Goal: Book appointment/travel/reservation

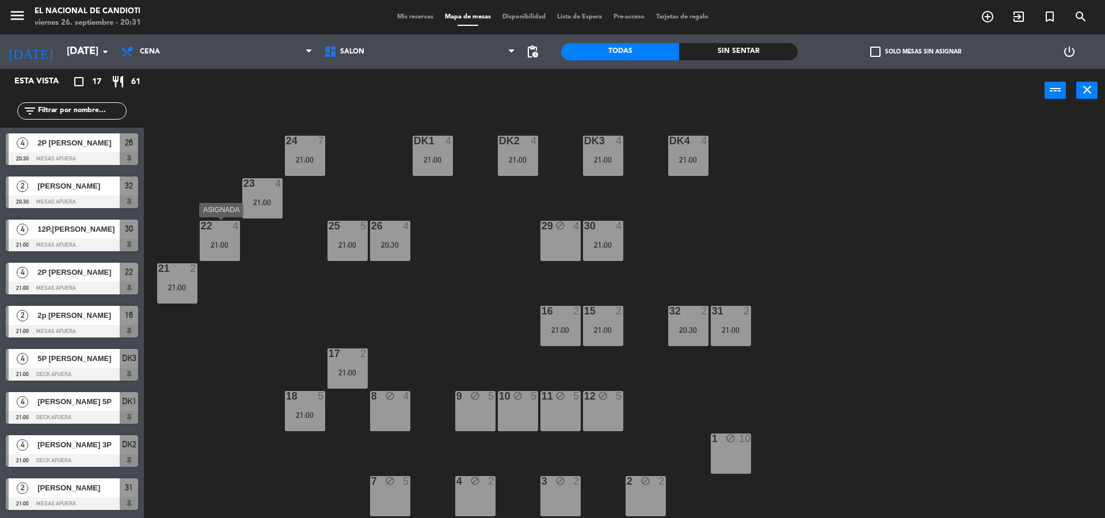
click at [226, 242] on div "21:00" at bounding box center [220, 245] width 40 height 8
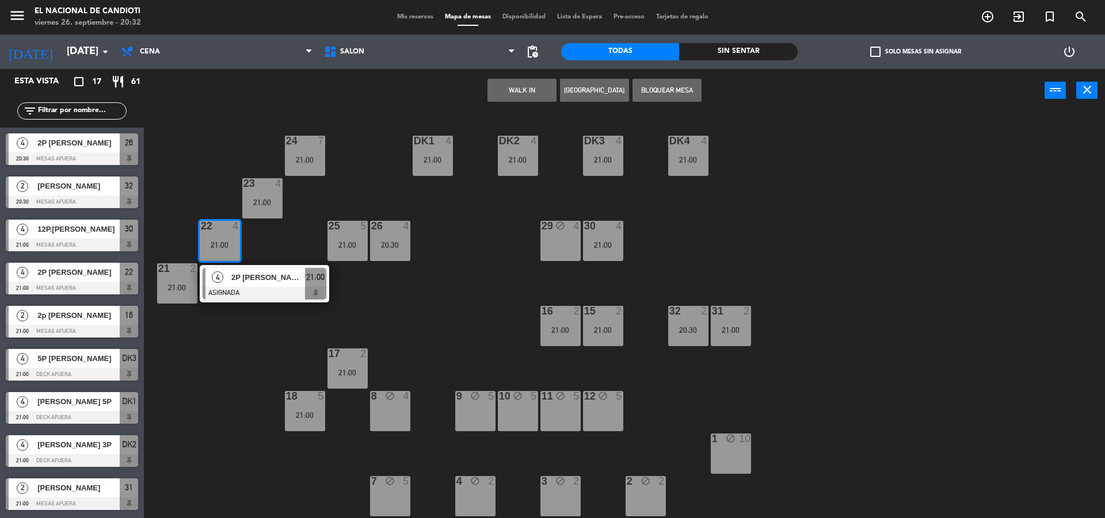
click at [244, 281] on span "2P [PERSON_NAME]" at bounding box center [268, 278] width 74 height 12
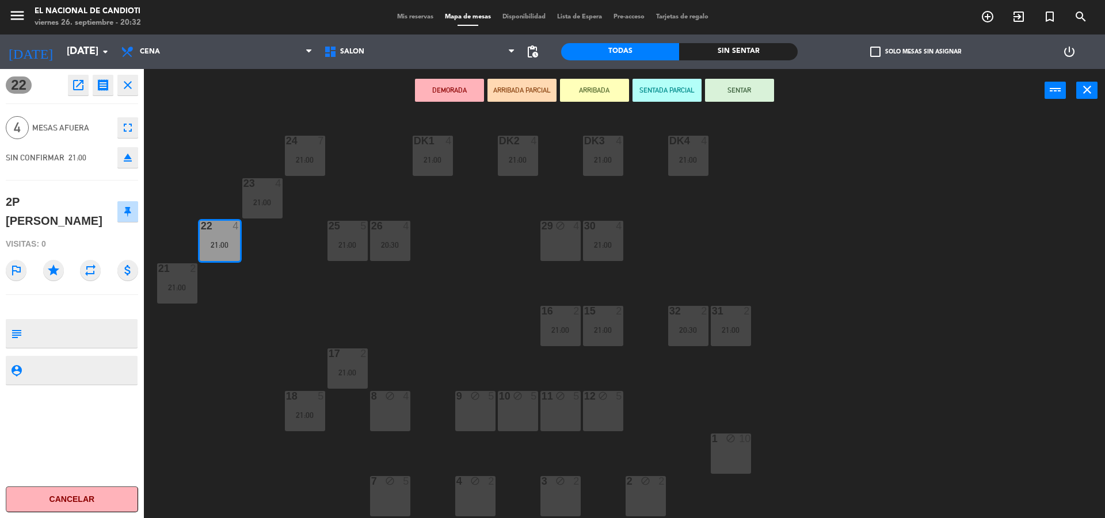
click at [227, 249] on div "21:00" at bounding box center [220, 245] width 40 height 8
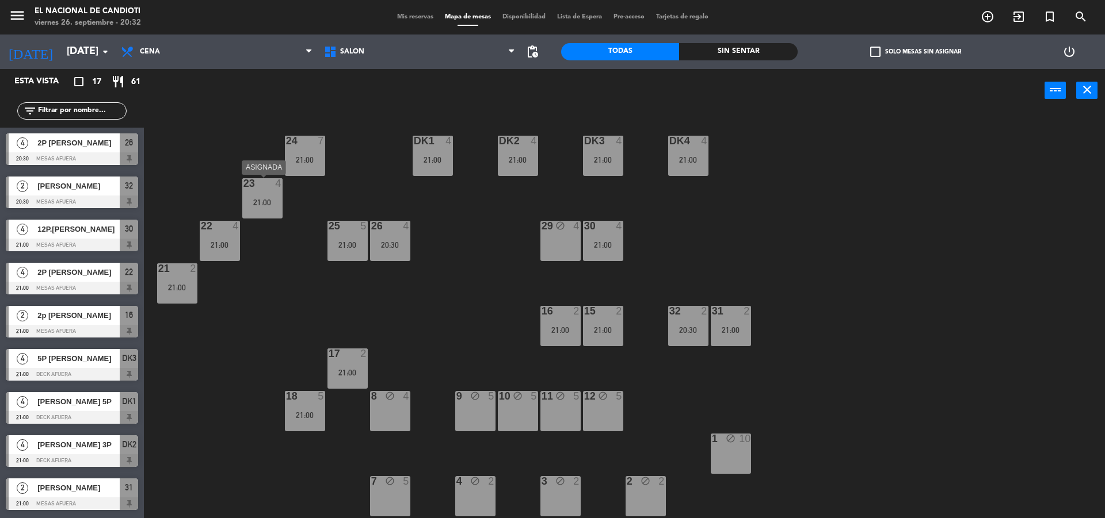
click at [265, 199] on div "21:00" at bounding box center [262, 203] width 40 height 8
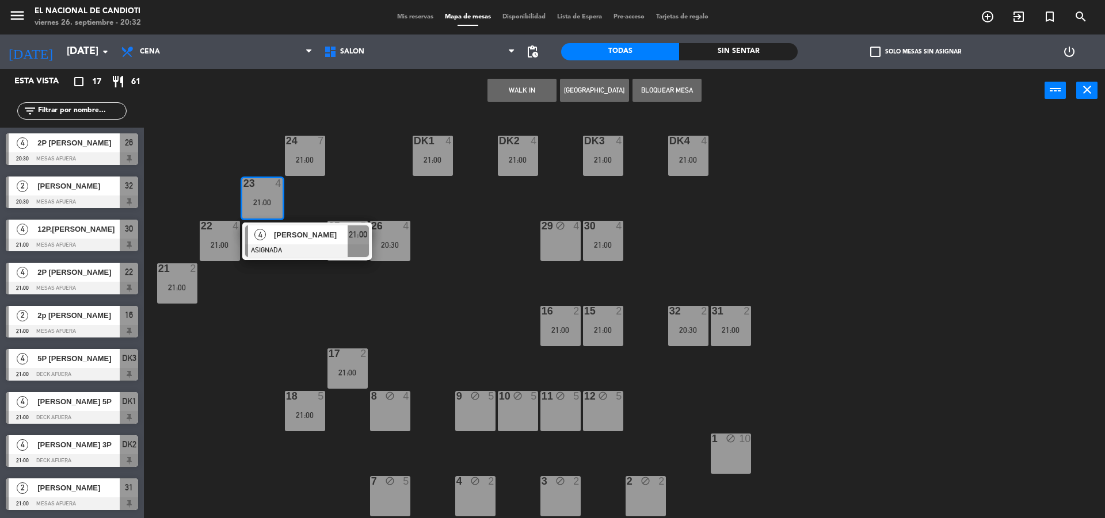
click at [266, 201] on div "21:00" at bounding box center [262, 203] width 40 height 8
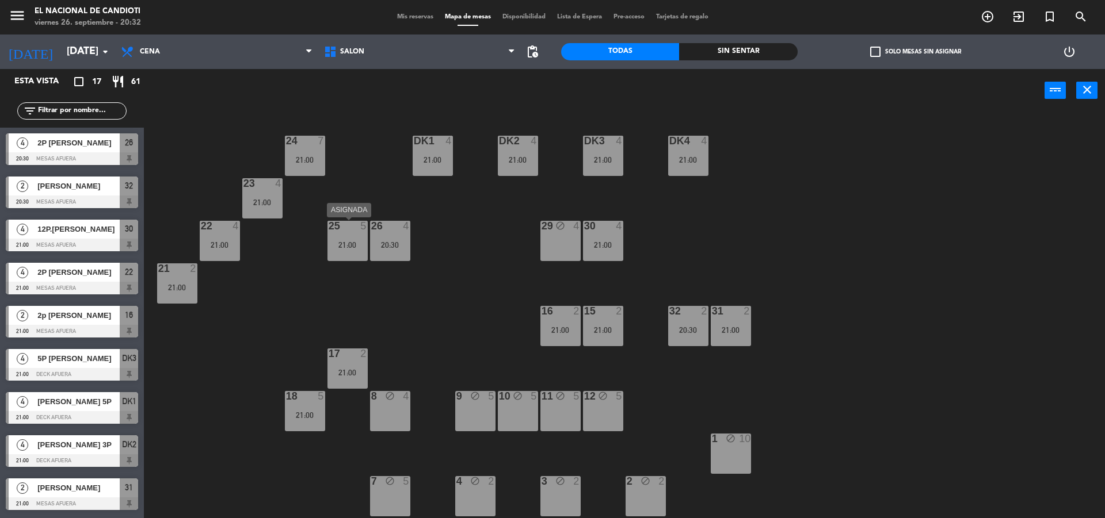
click at [355, 251] on div "25 5 21:00" at bounding box center [347, 241] width 40 height 40
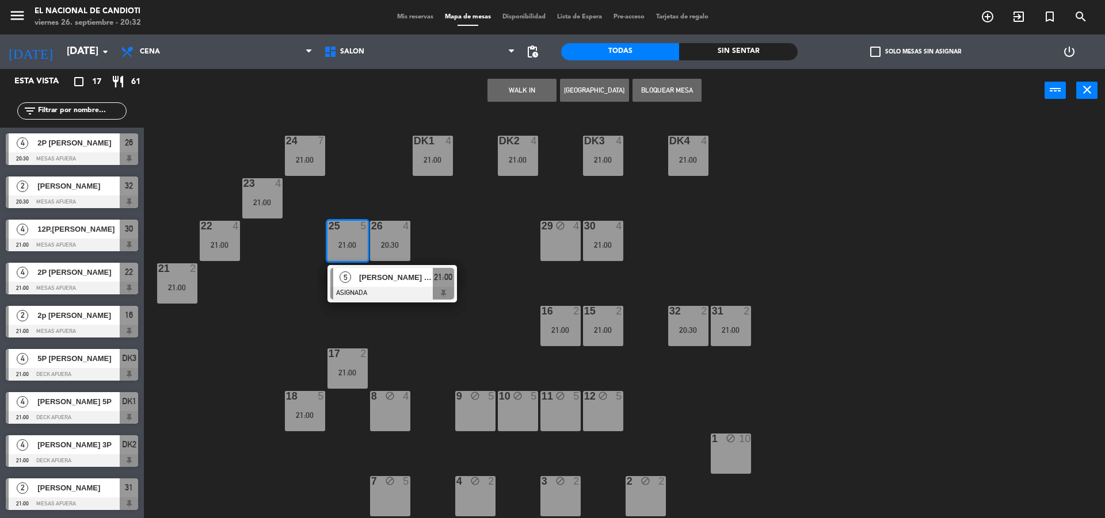
click at [348, 246] on div "21:00" at bounding box center [347, 245] width 40 height 8
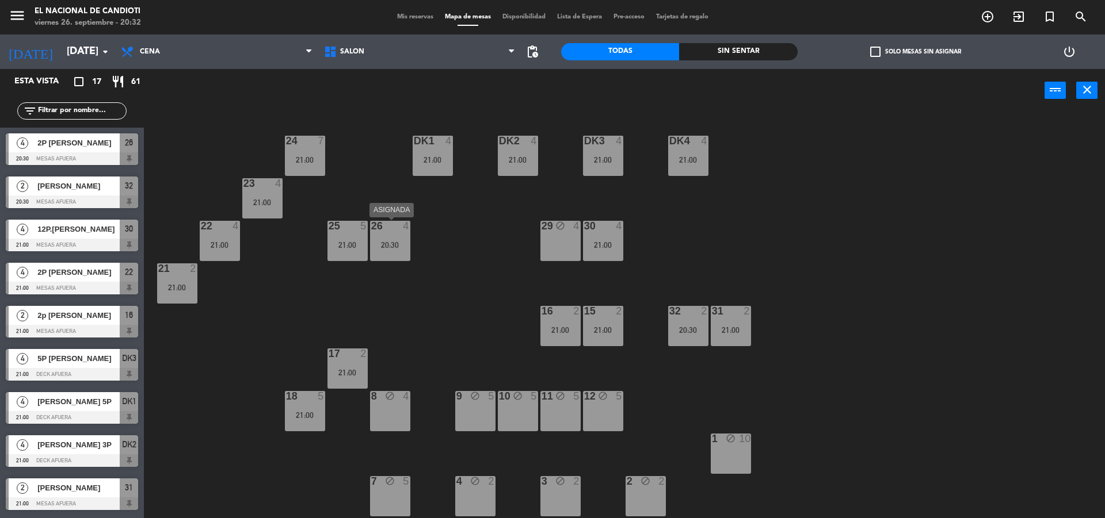
click at [387, 246] on div "20:30" at bounding box center [390, 245] width 40 height 8
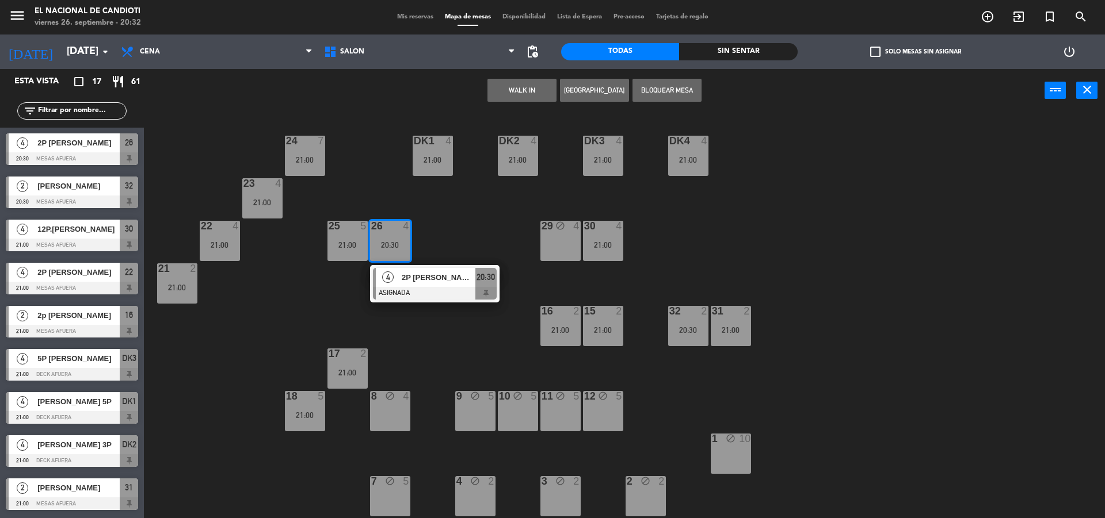
click at [387, 246] on div "20:30" at bounding box center [390, 245] width 40 height 8
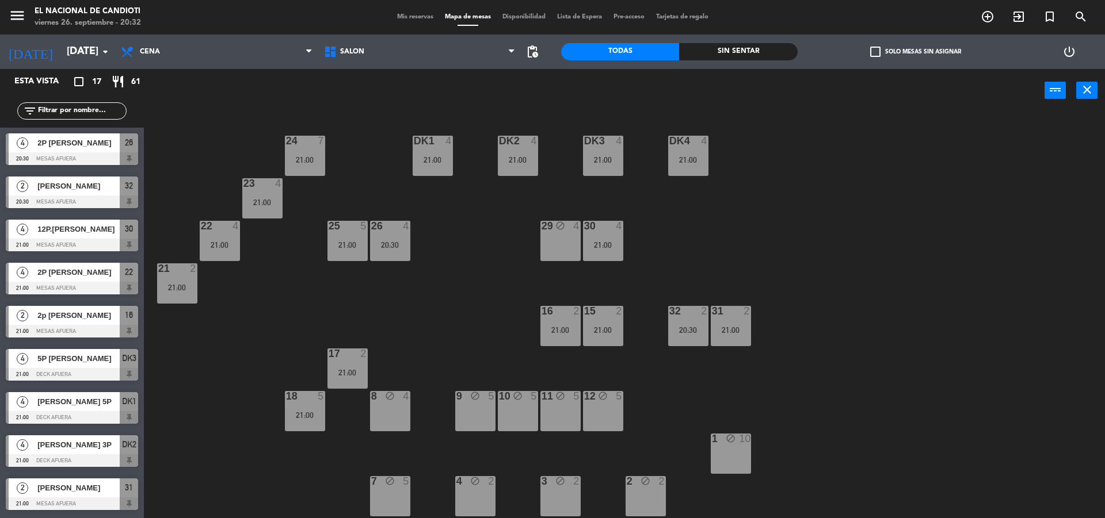
click at [250, 198] on div "21:00" at bounding box center [262, 202] width 40 height 9
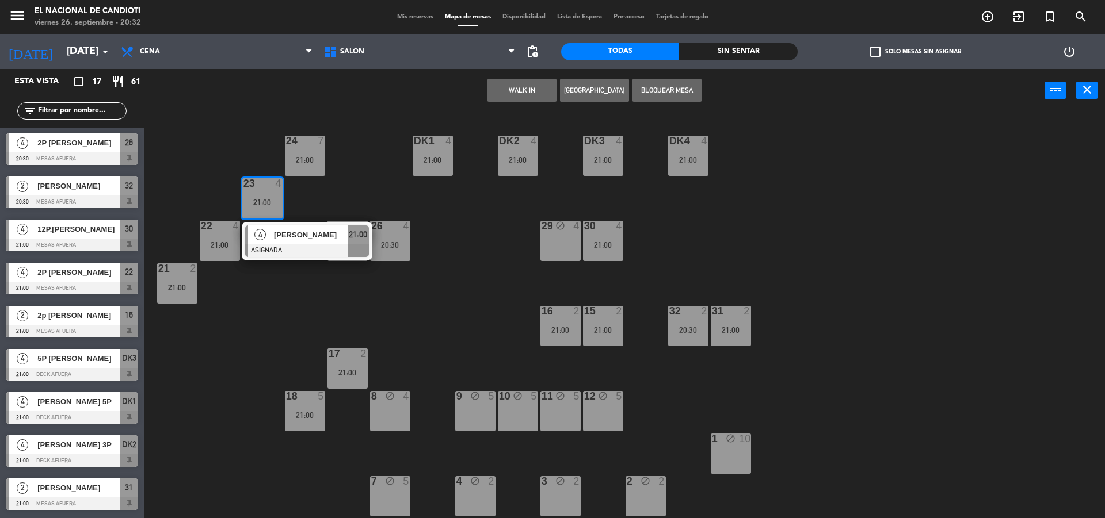
click at [258, 201] on div "21:00" at bounding box center [262, 203] width 40 height 8
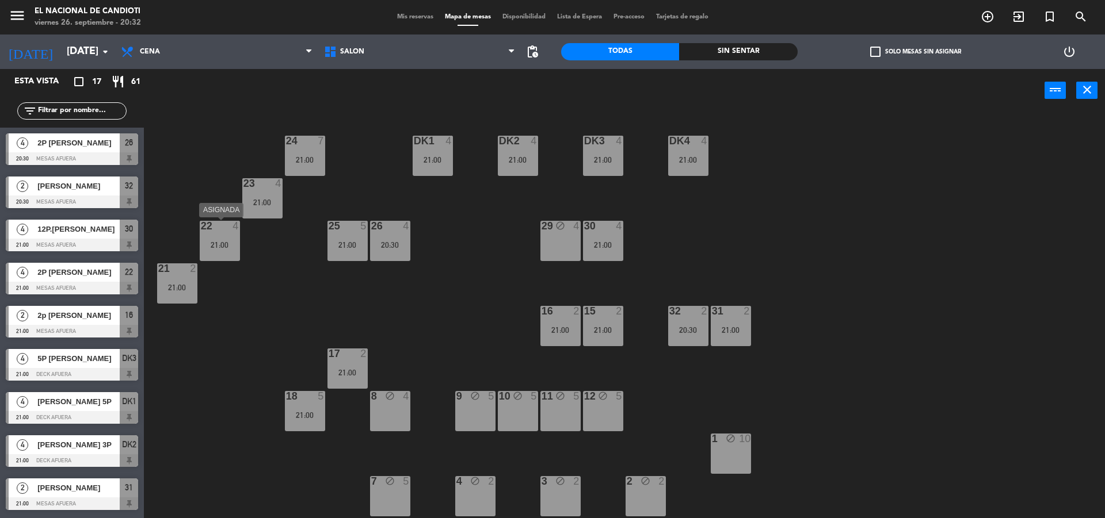
click at [228, 231] on div at bounding box center [219, 226] width 19 height 10
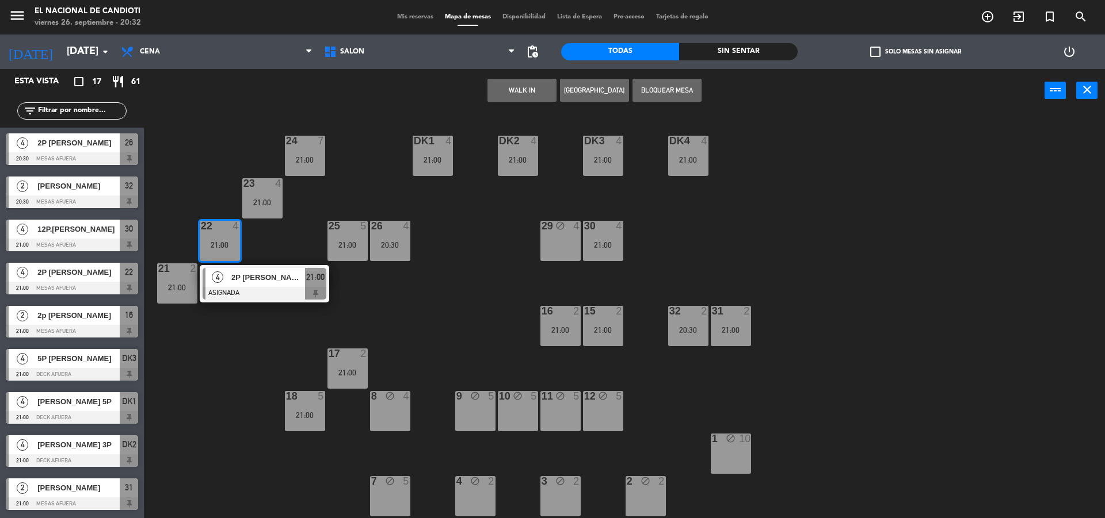
click at [228, 231] on div "22 4" at bounding box center [220, 227] width 40 height 12
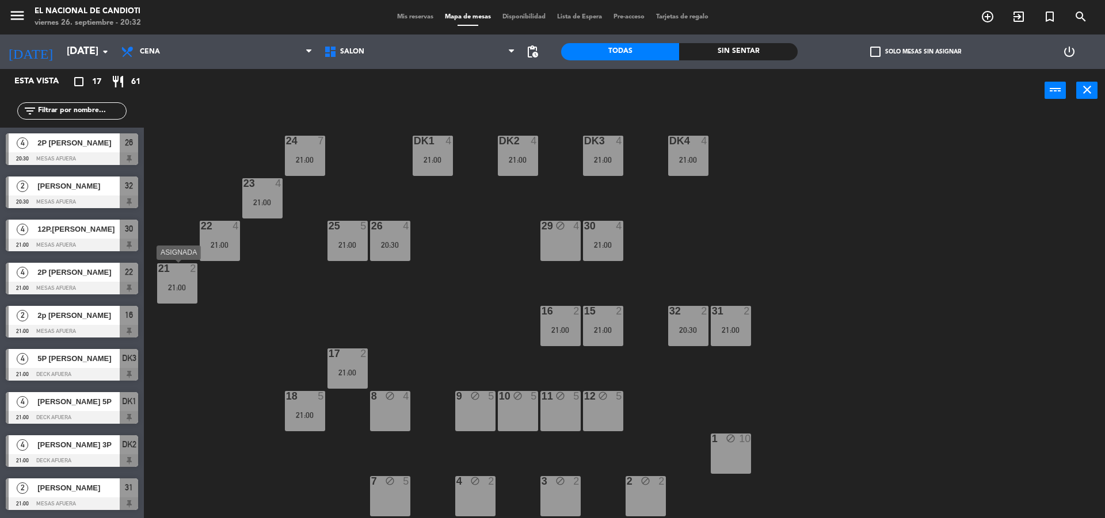
click at [182, 287] on div "21:00" at bounding box center [177, 288] width 40 height 8
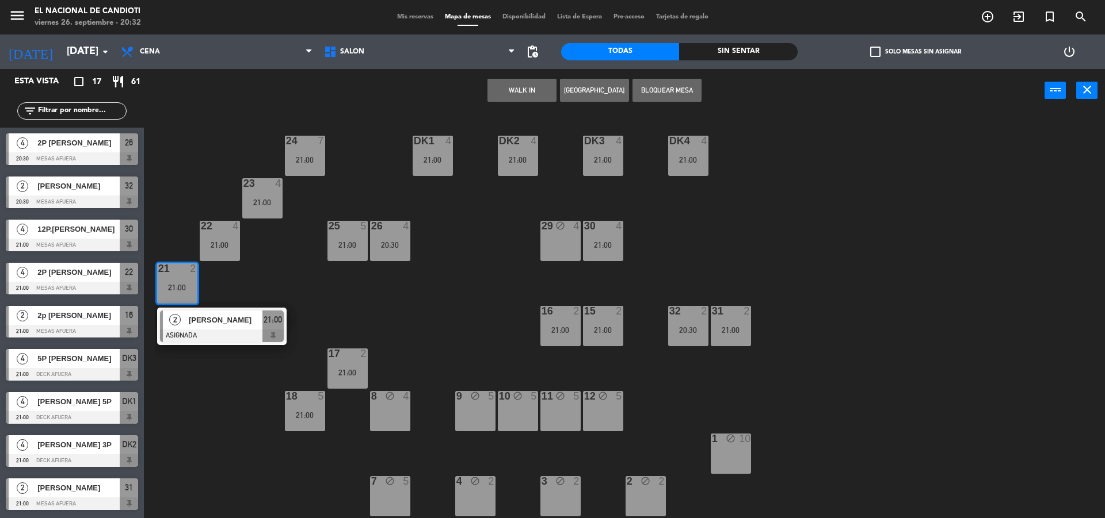
click at [184, 287] on div "21:00" at bounding box center [177, 288] width 40 height 8
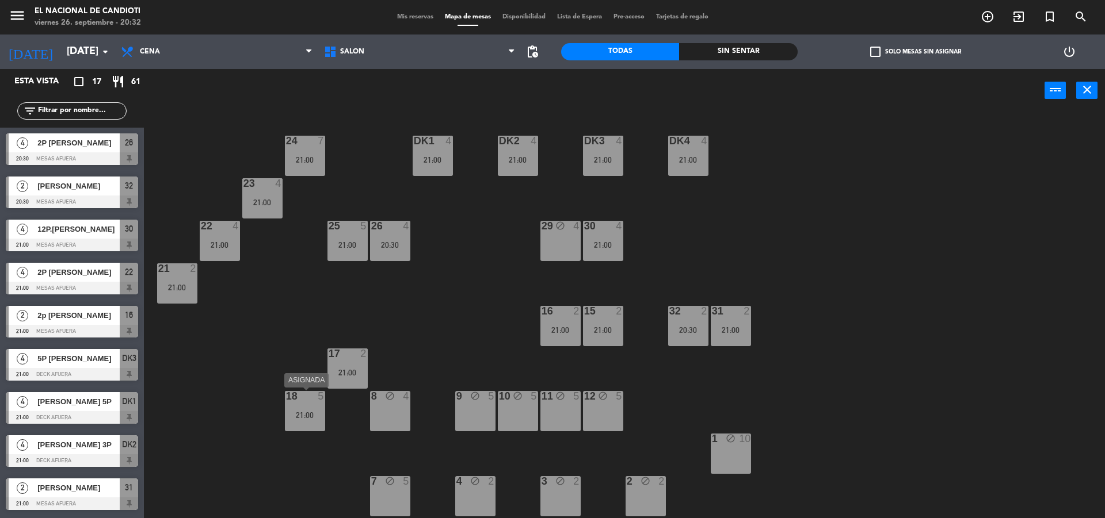
click at [314, 418] on div "21:00" at bounding box center [305, 415] width 40 height 8
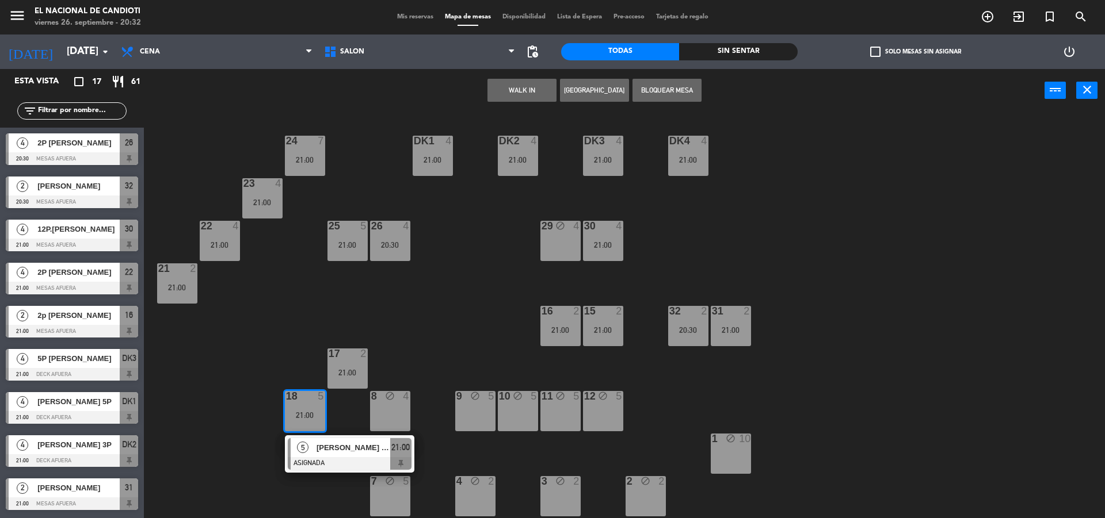
click at [315, 418] on div "21:00" at bounding box center [305, 415] width 40 height 8
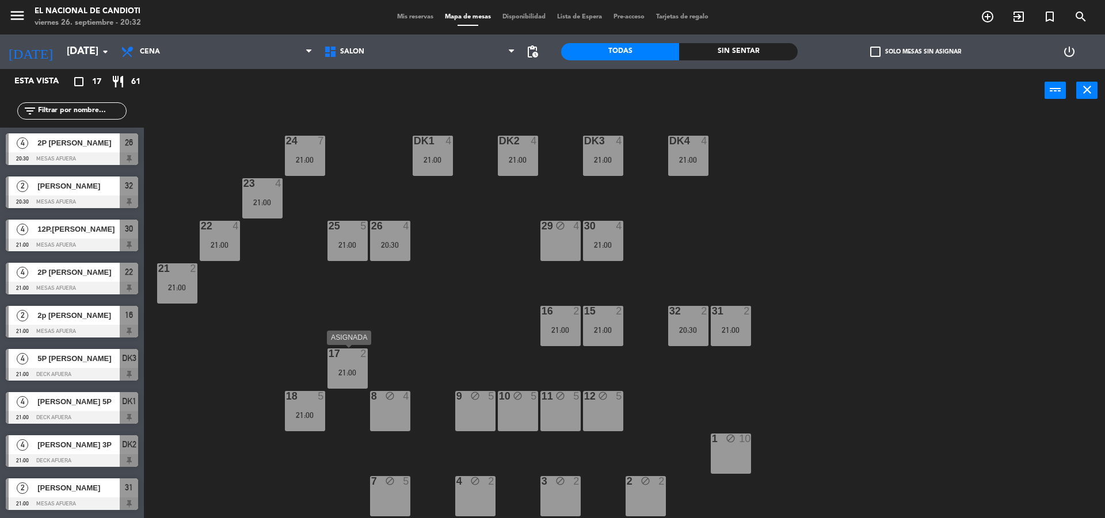
click at [350, 369] on div "21:00" at bounding box center [347, 373] width 40 height 8
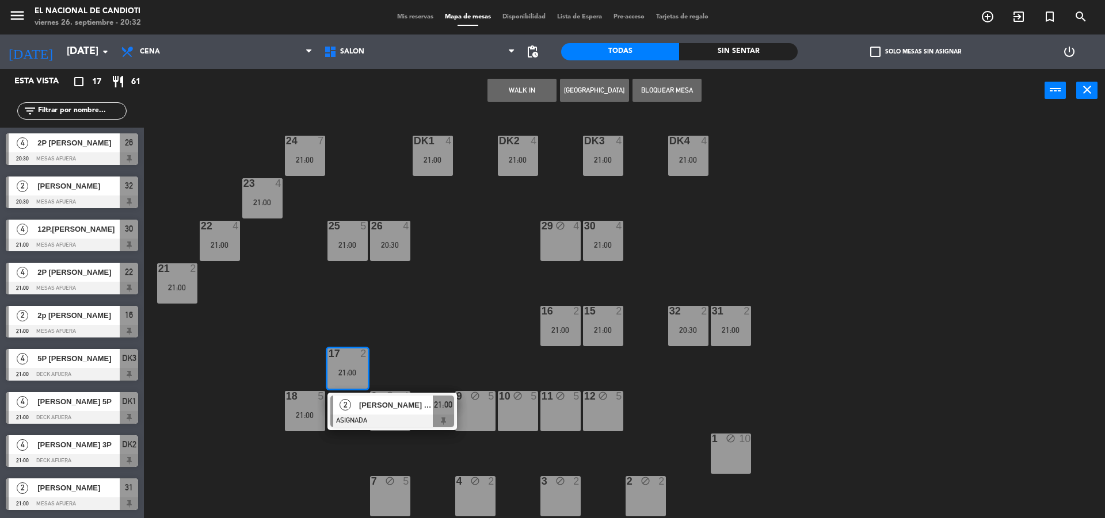
click at [350, 362] on div "17 2 21:00" at bounding box center [347, 369] width 40 height 40
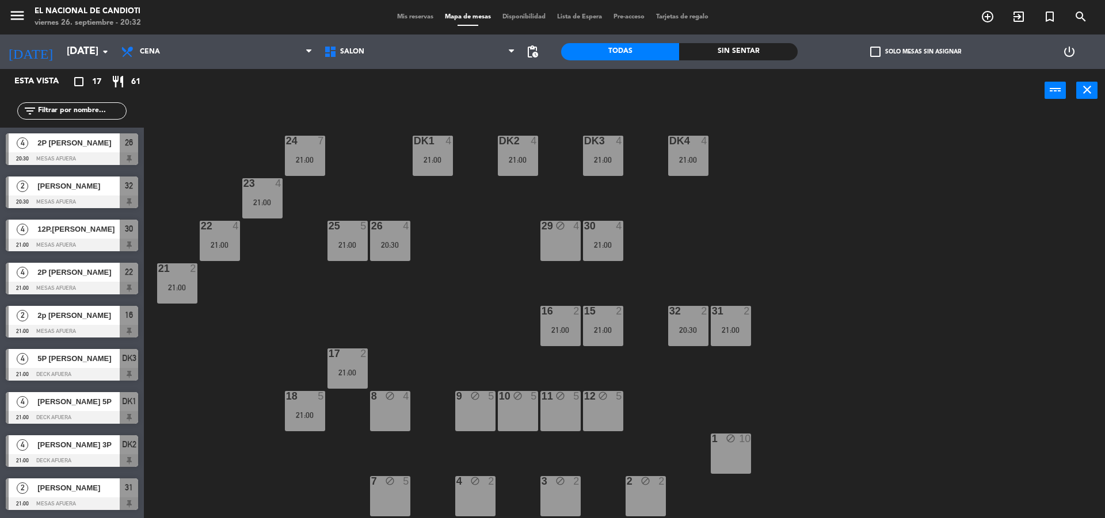
click at [208, 253] on div "22 4 21:00" at bounding box center [220, 241] width 40 height 40
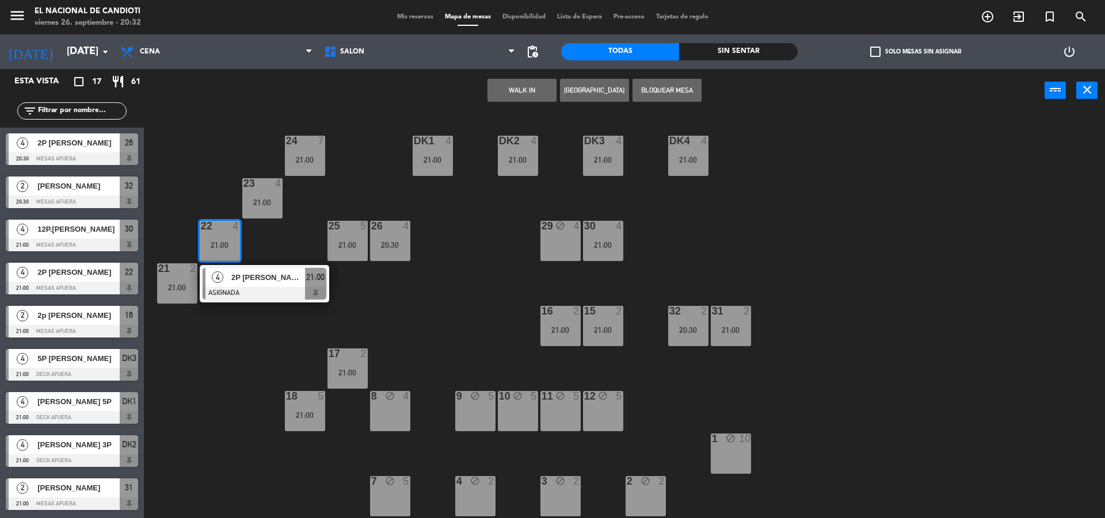
click at [234, 230] on div "4" at bounding box center [235, 226] width 7 height 10
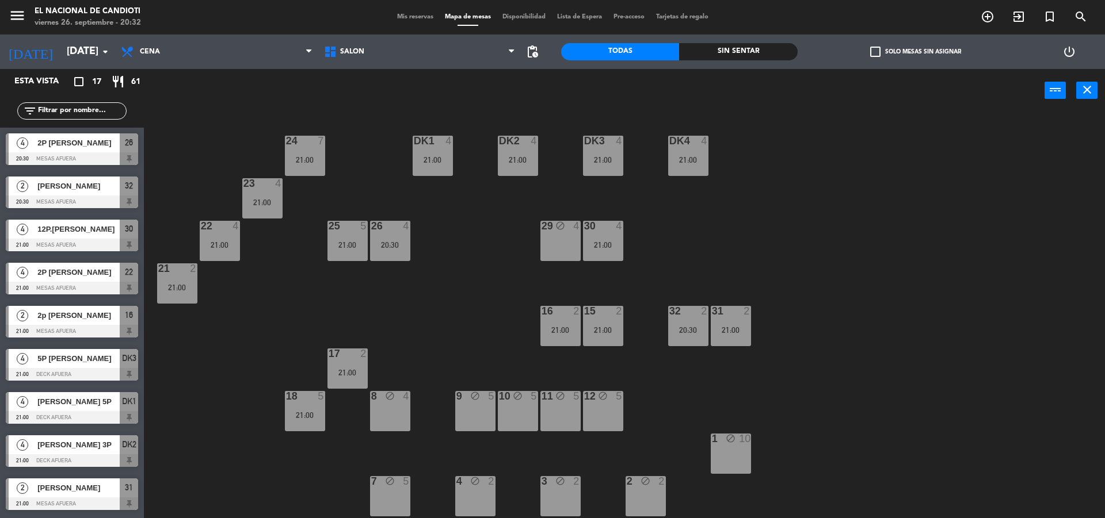
click at [260, 208] on div "23 4 21:00" at bounding box center [262, 198] width 40 height 40
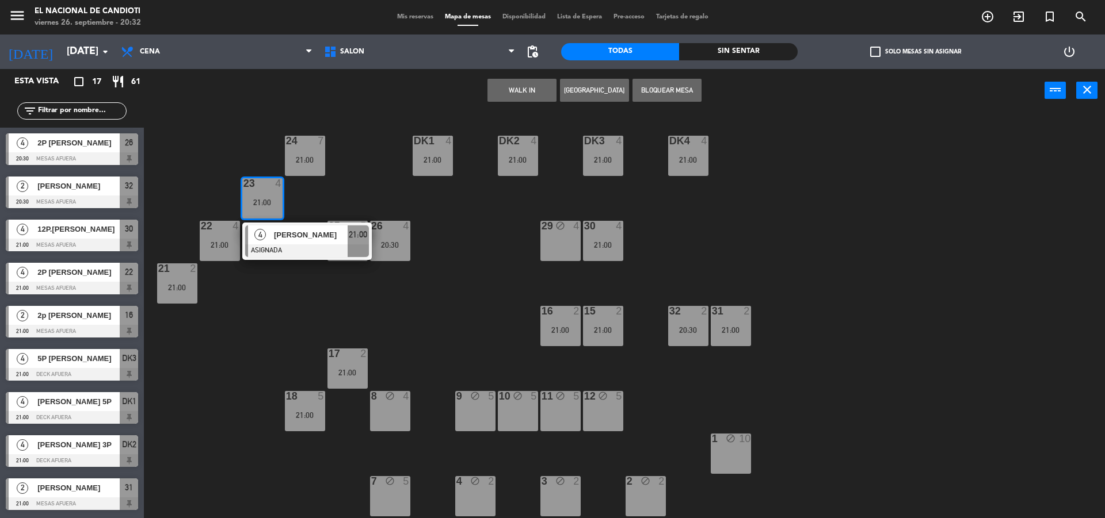
click at [262, 204] on div "21:00" at bounding box center [262, 203] width 40 height 8
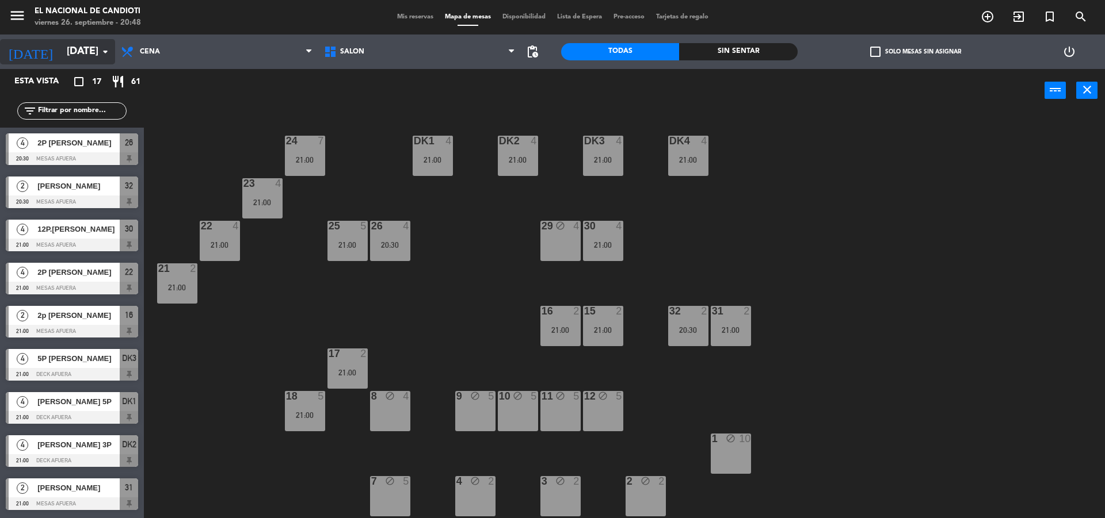
click at [67, 50] on input "[DATE]" at bounding box center [127, 51] width 133 height 23
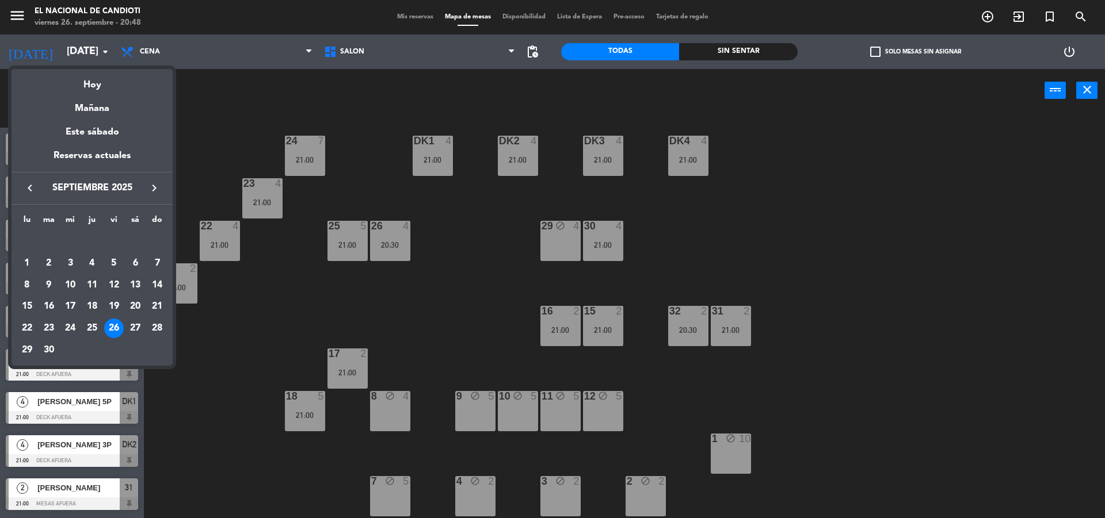
click at [135, 325] on div "27" at bounding box center [135, 329] width 20 height 20
type input "[DATE]"
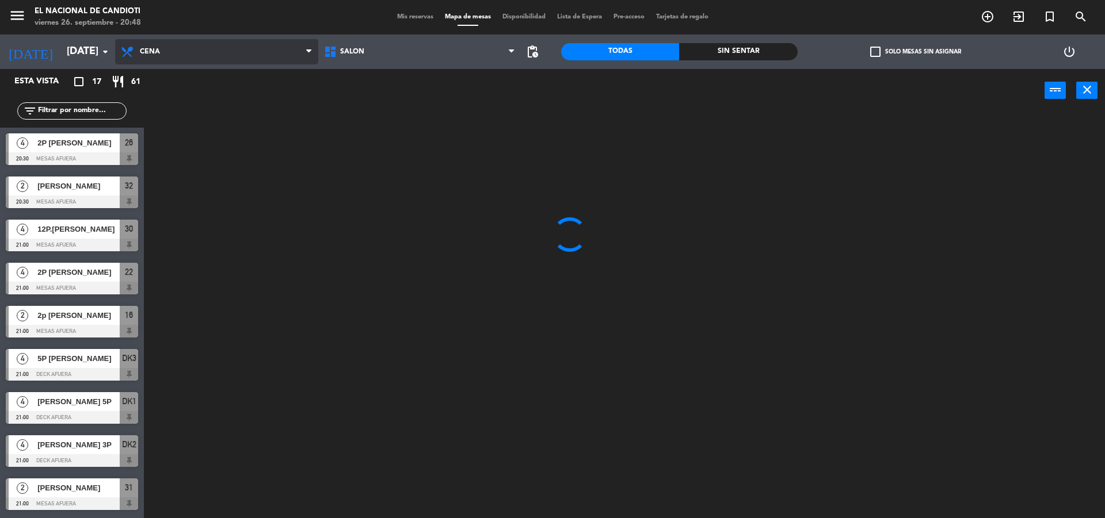
click at [150, 58] on span "Cena" at bounding box center [216, 51] width 203 height 25
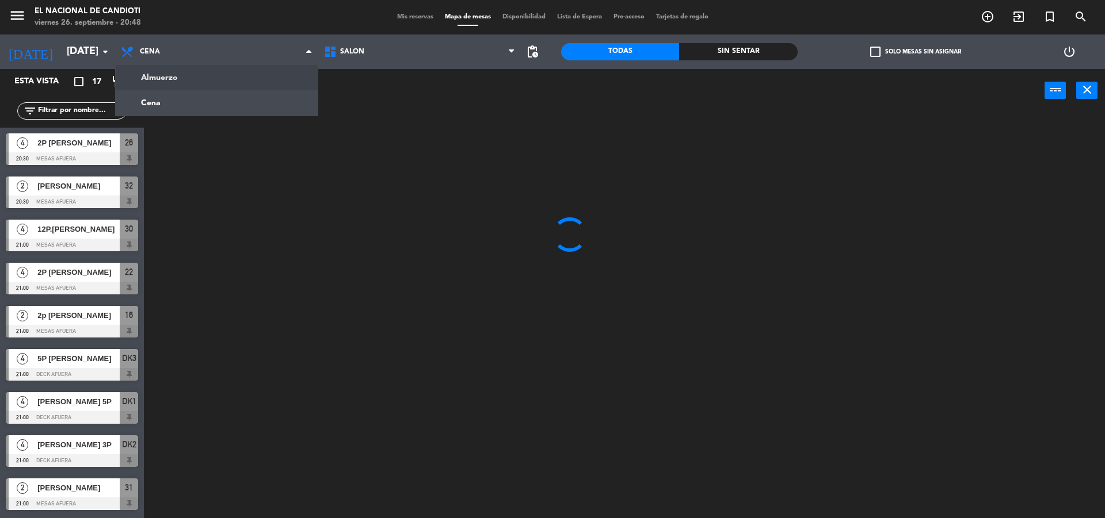
click at [157, 78] on ng-component "menu El Nacional [PERSON_NAME] [DATE] 26. septiembre - 20:48 Mis reservas Mapa …" at bounding box center [552, 260] width 1105 height 521
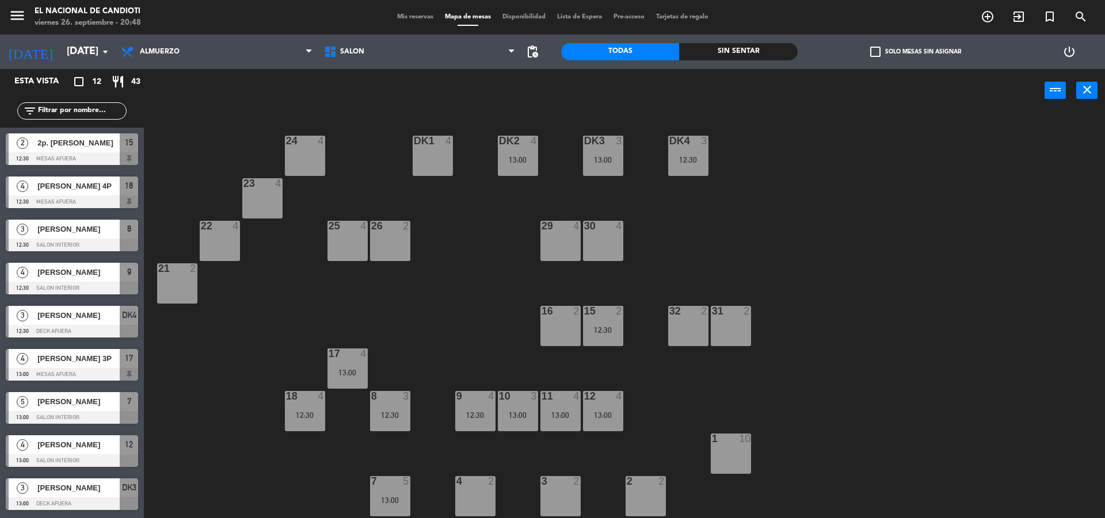
scroll to position [38, 0]
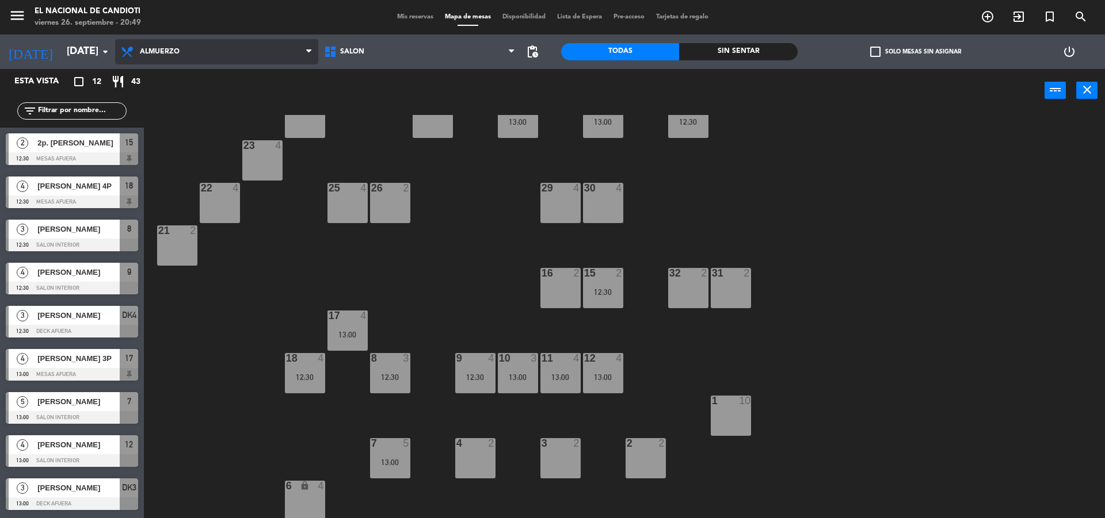
click at [175, 45] on span "Almuerzo" at bounding box center [216, 51] width 203 height 25
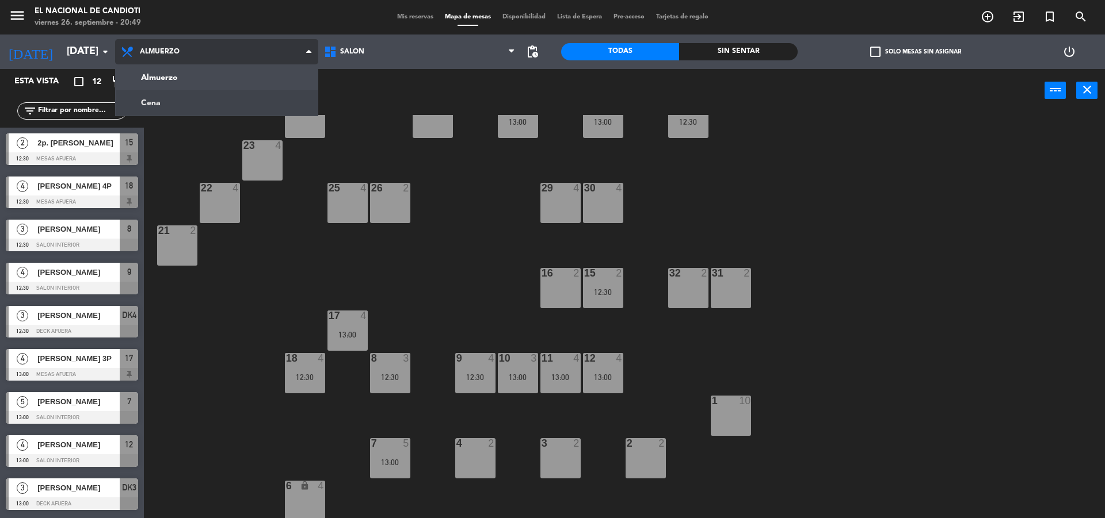
click at [175, 97] on ng-component "menu El Nacional [PERSON_NAME] [DATE] 26. septiembre - 20:49 Mis reservas Mapa …" at bounding box center [552, 260] width 1105 height 521
